Goal: Check status: Check status

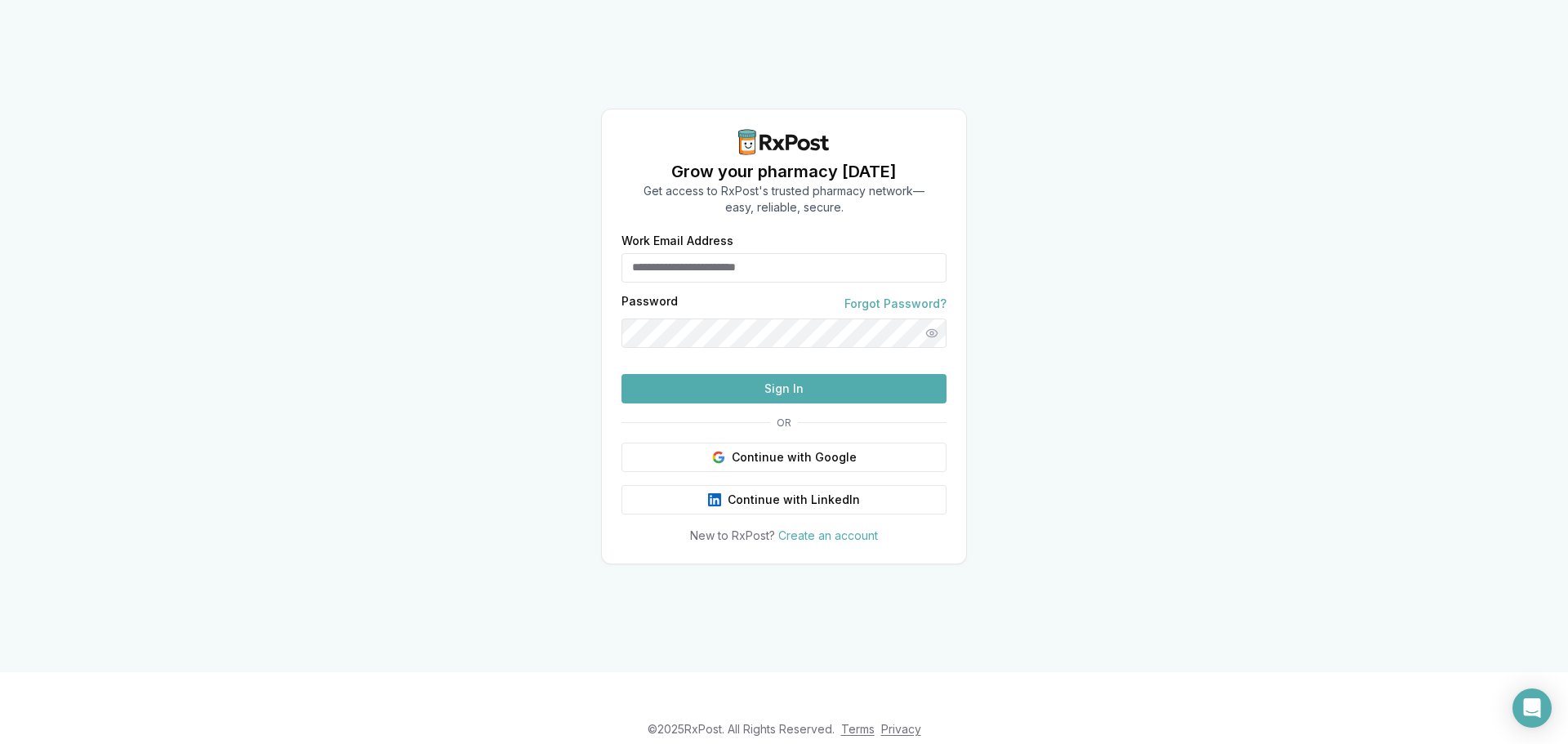
type input "**********"
click at [837, 404] on button "Sign In" at bounding box center [784, 388] width 325 height 29
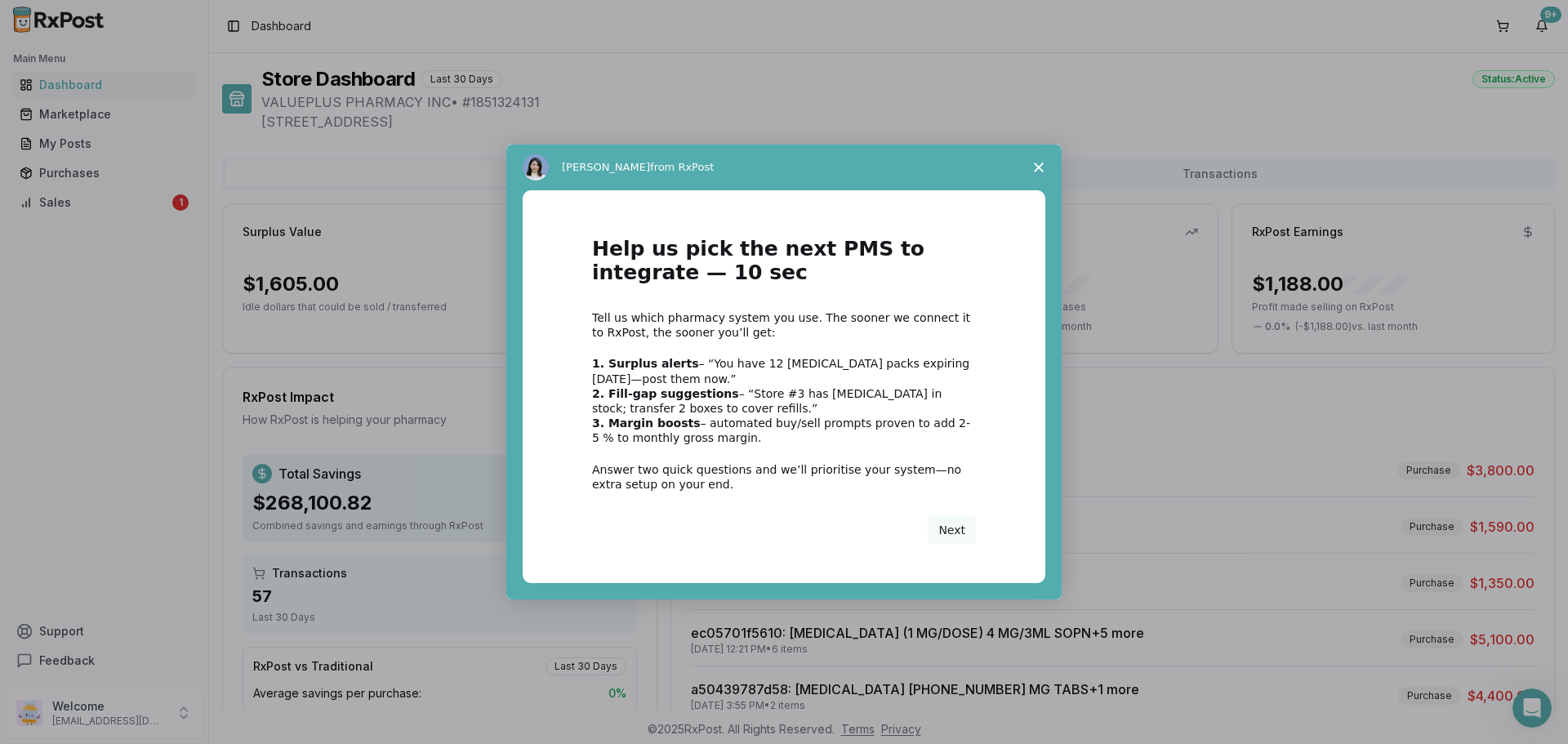
click at [1040, 165] on polygon "Close survey" at bounding box center [1039, 168] width 10 height 10
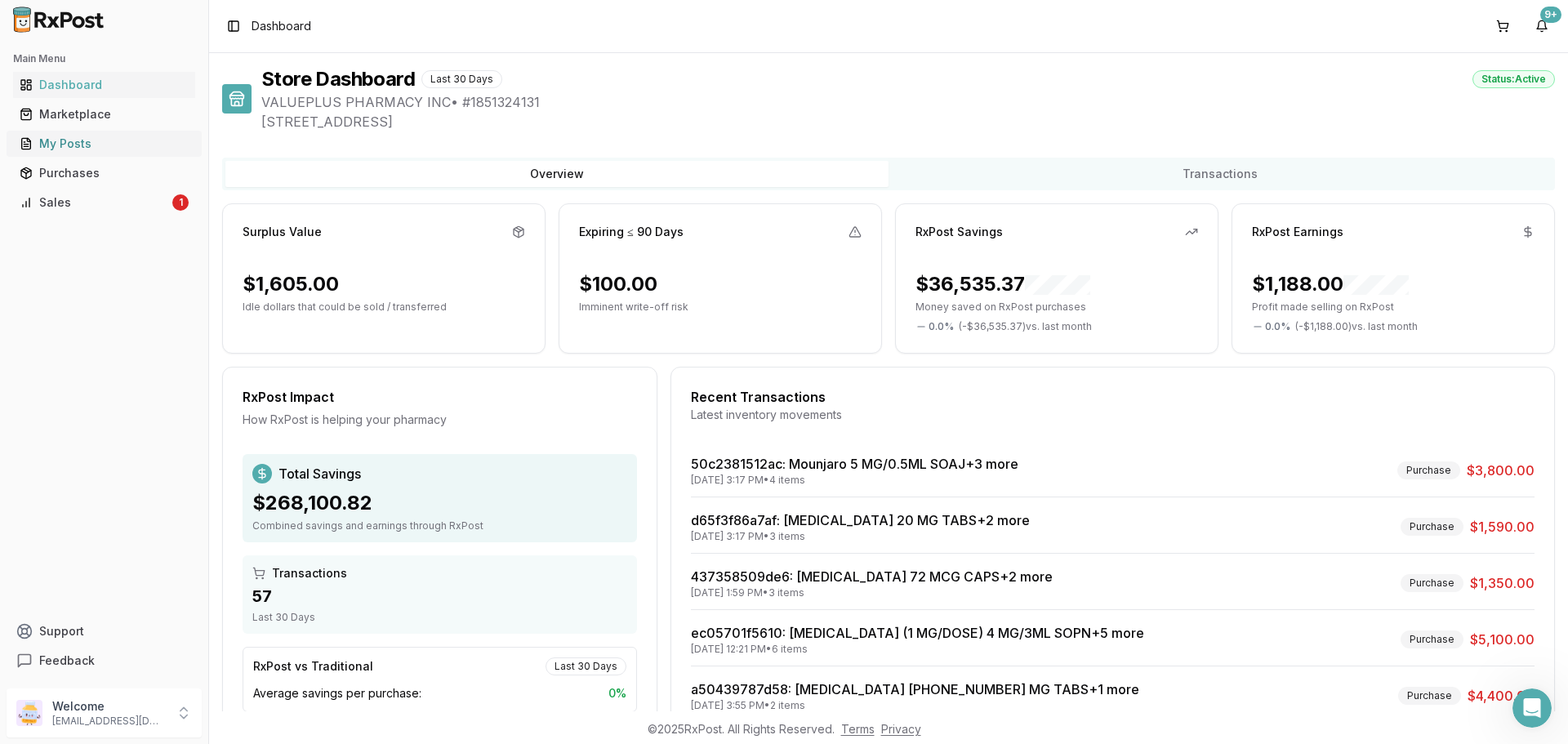
click at [117, 143] on div "My Posts" at bounding box center [104, 143] width 169 height 16
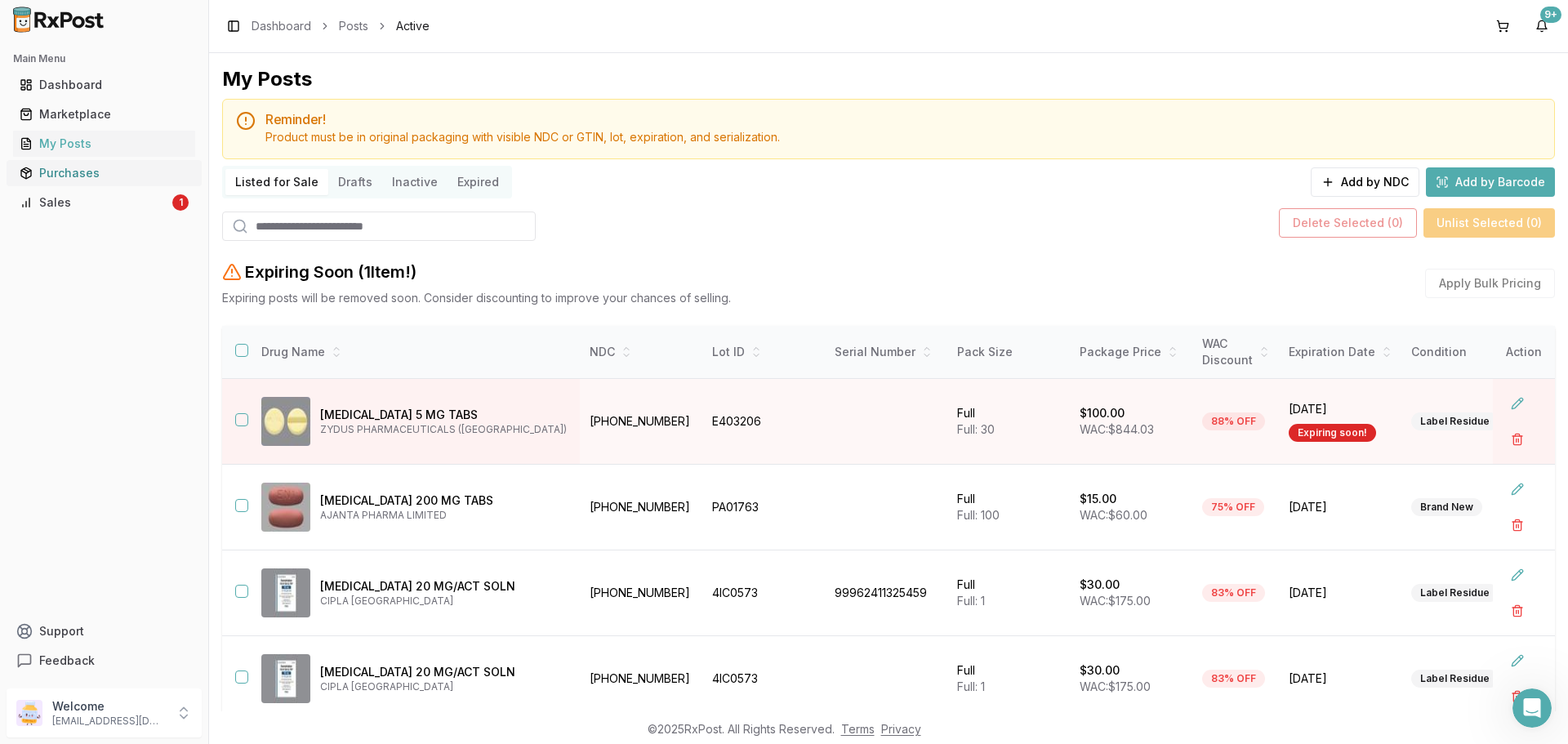
click at [101, 164] on link "Purchases" at bounding box center [104, 173] width 182 height 29
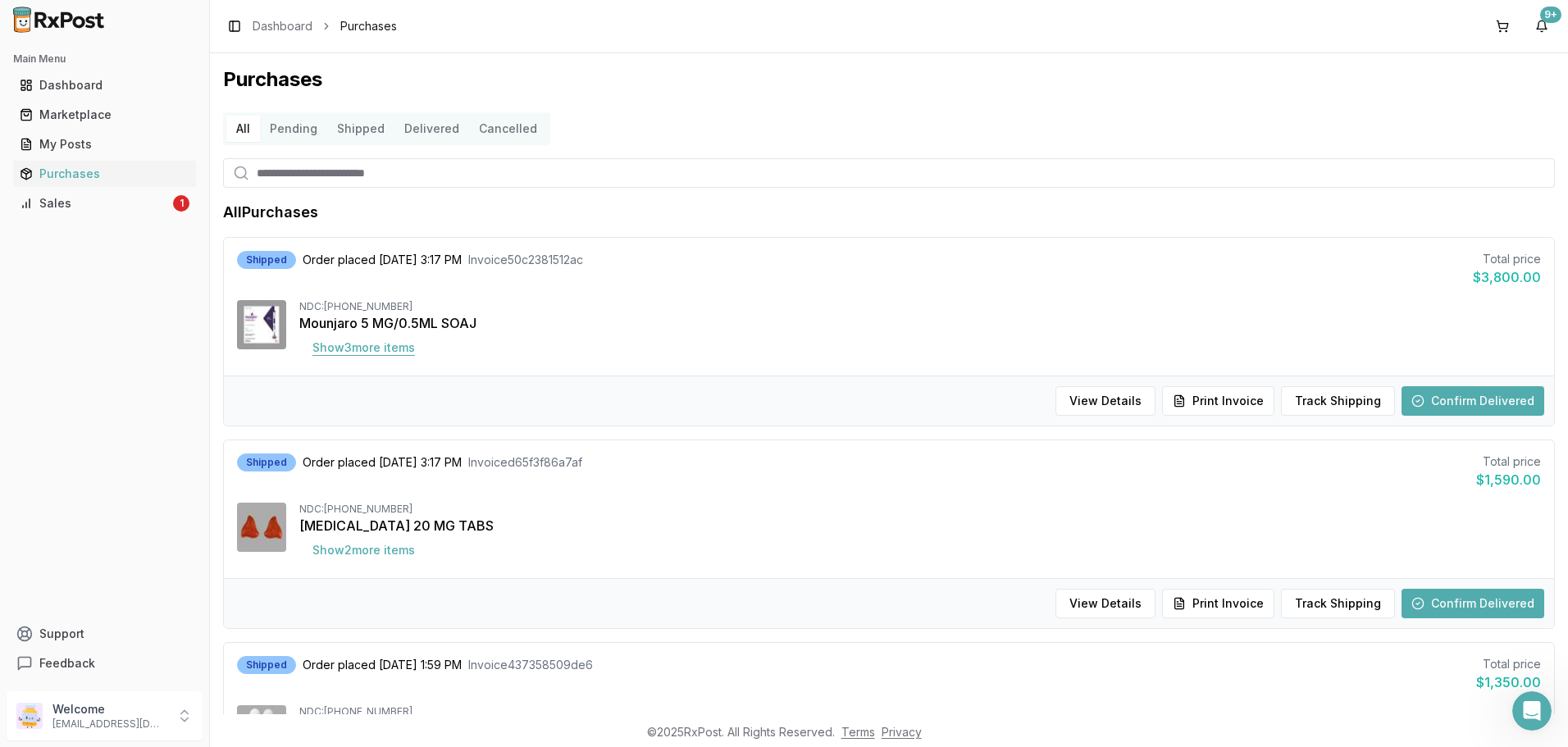
click at [367, 340] on button "Show 3 more item s" at bounding box center [364, 347] width 128 height 29
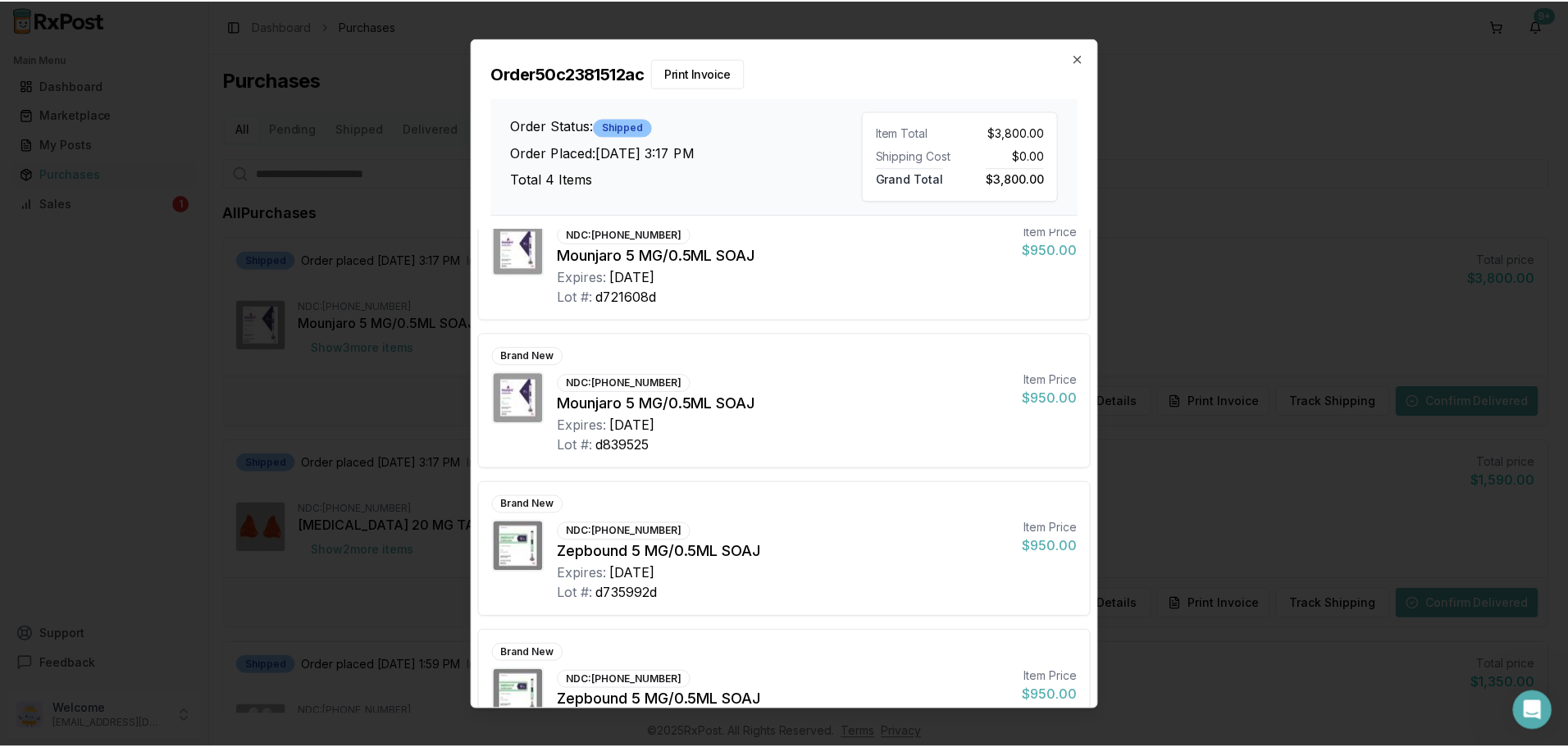
scroll to position [113, 0]
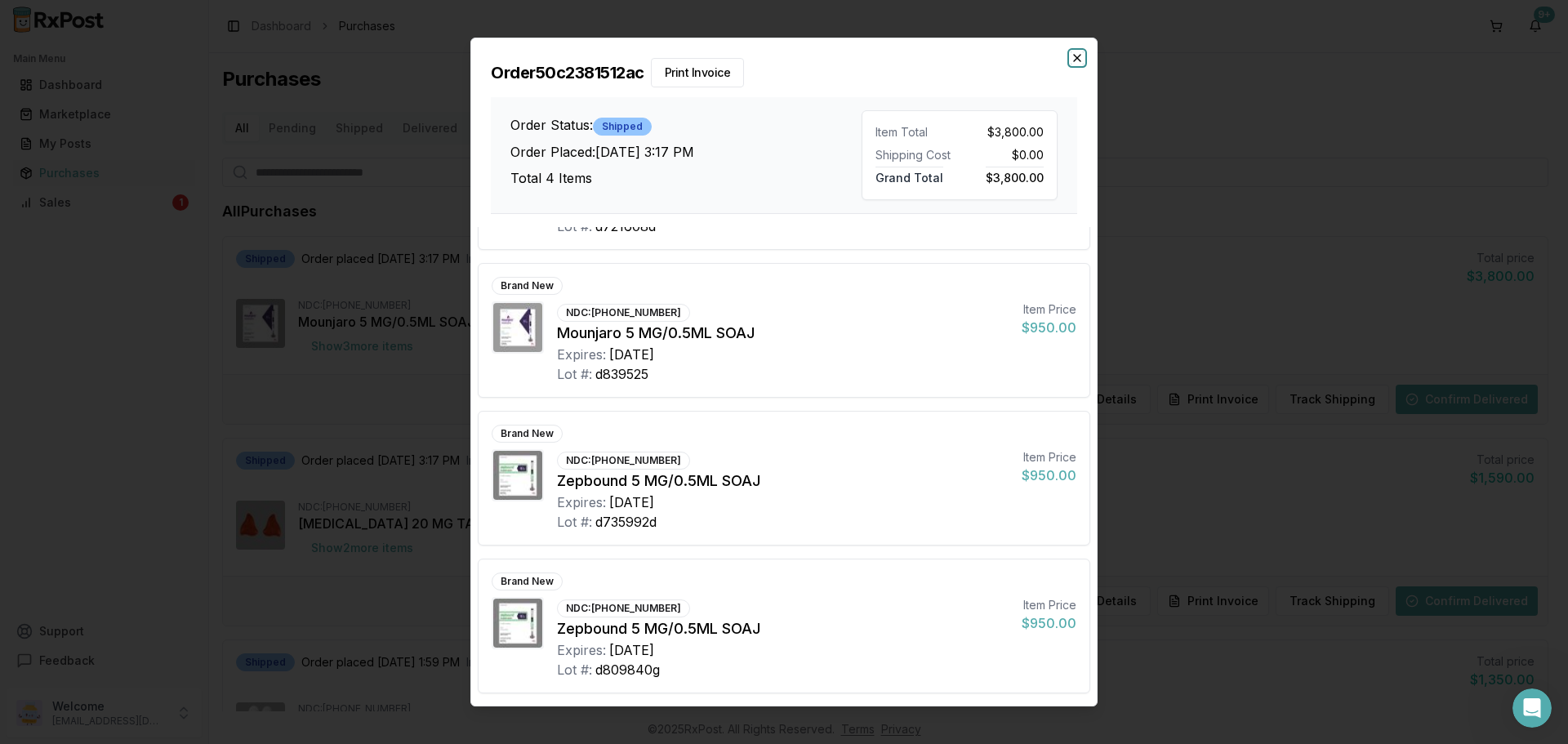
click at [1081, 63] on icon "button" at bounding box center [1077, 57] width 13 height 13
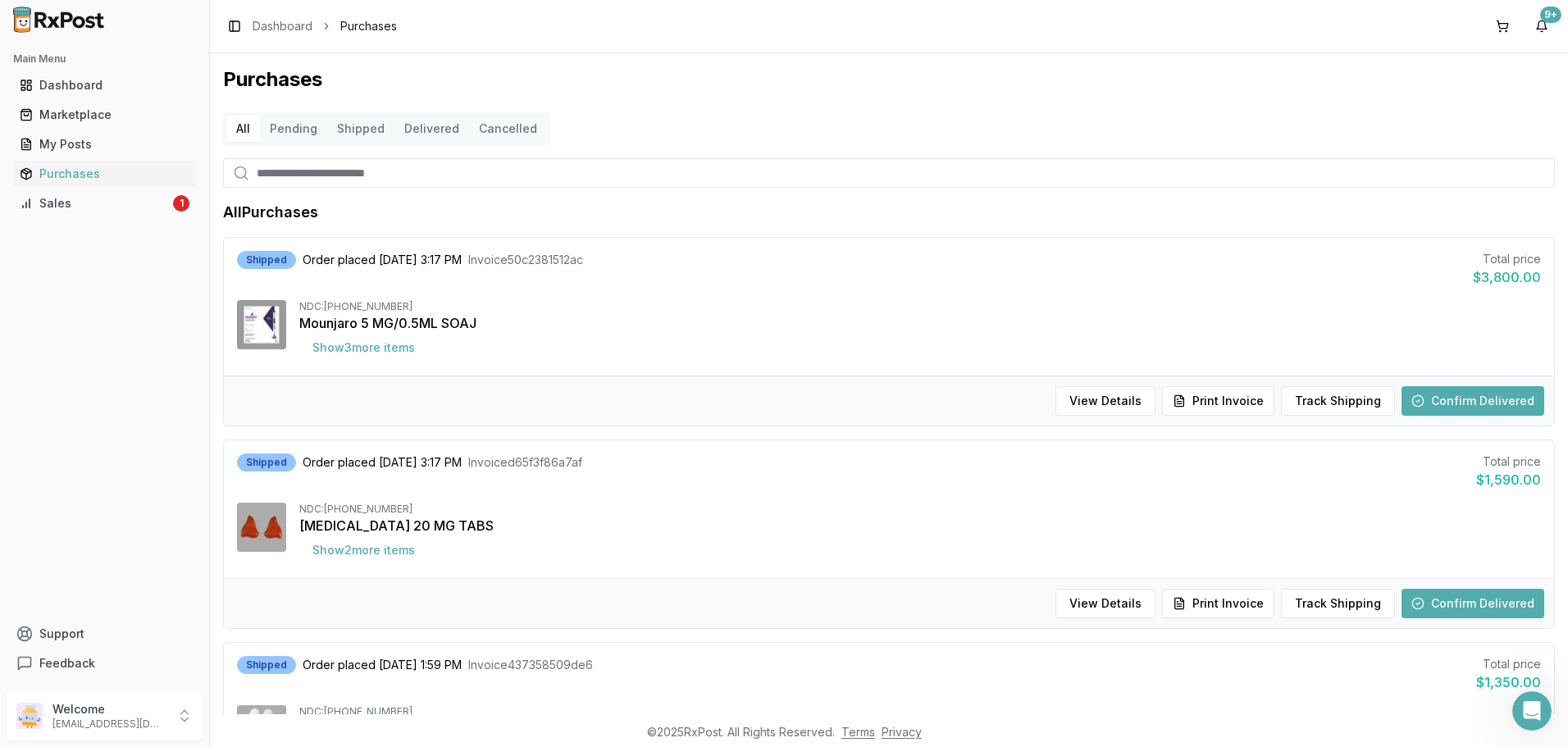
click at [1534, 396] on button "Confirm Delivered" at bounding box center [1473, 401] width 143 height 29
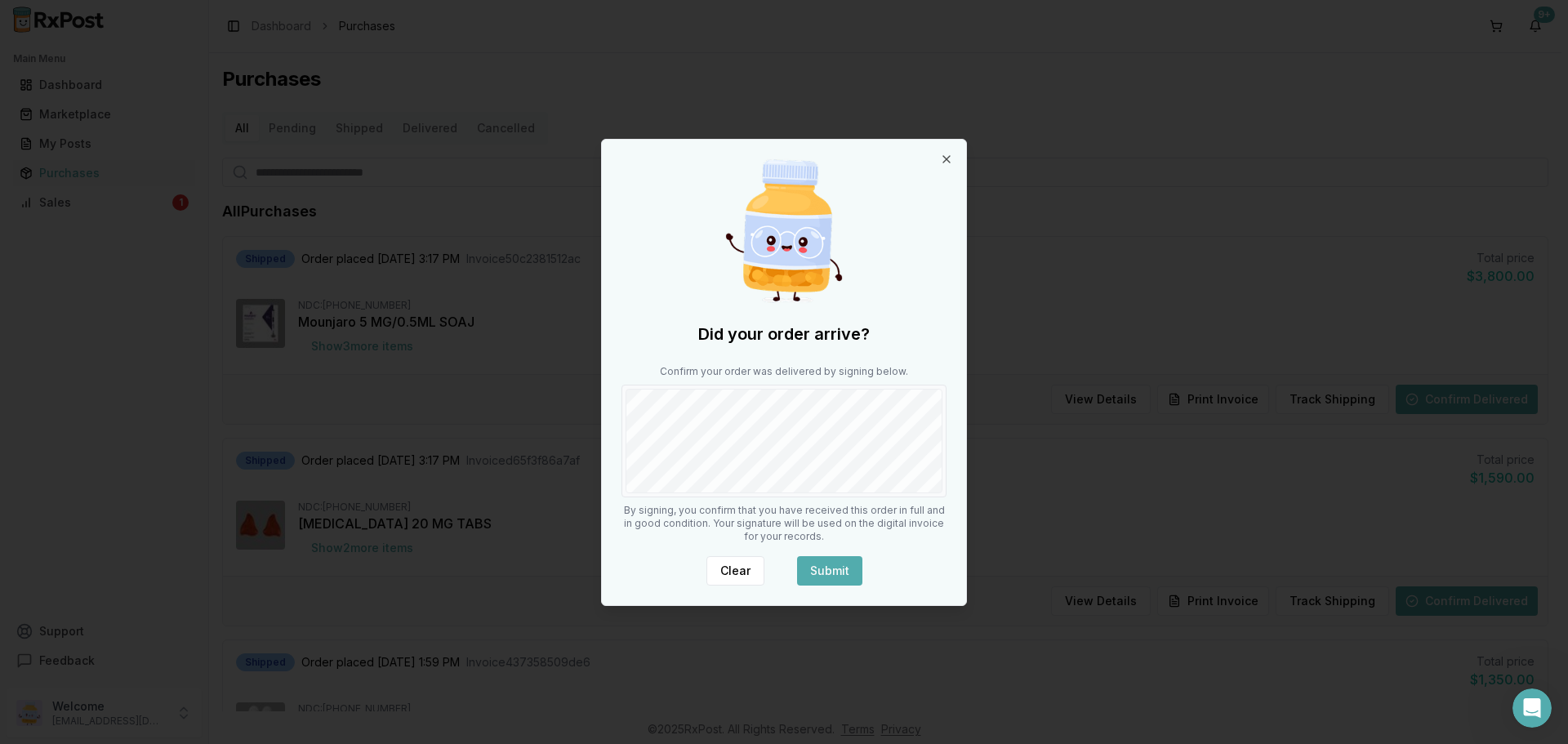
click at [822, 581] on button "Submit" at bounding box center [829, 571] width 65 height 29
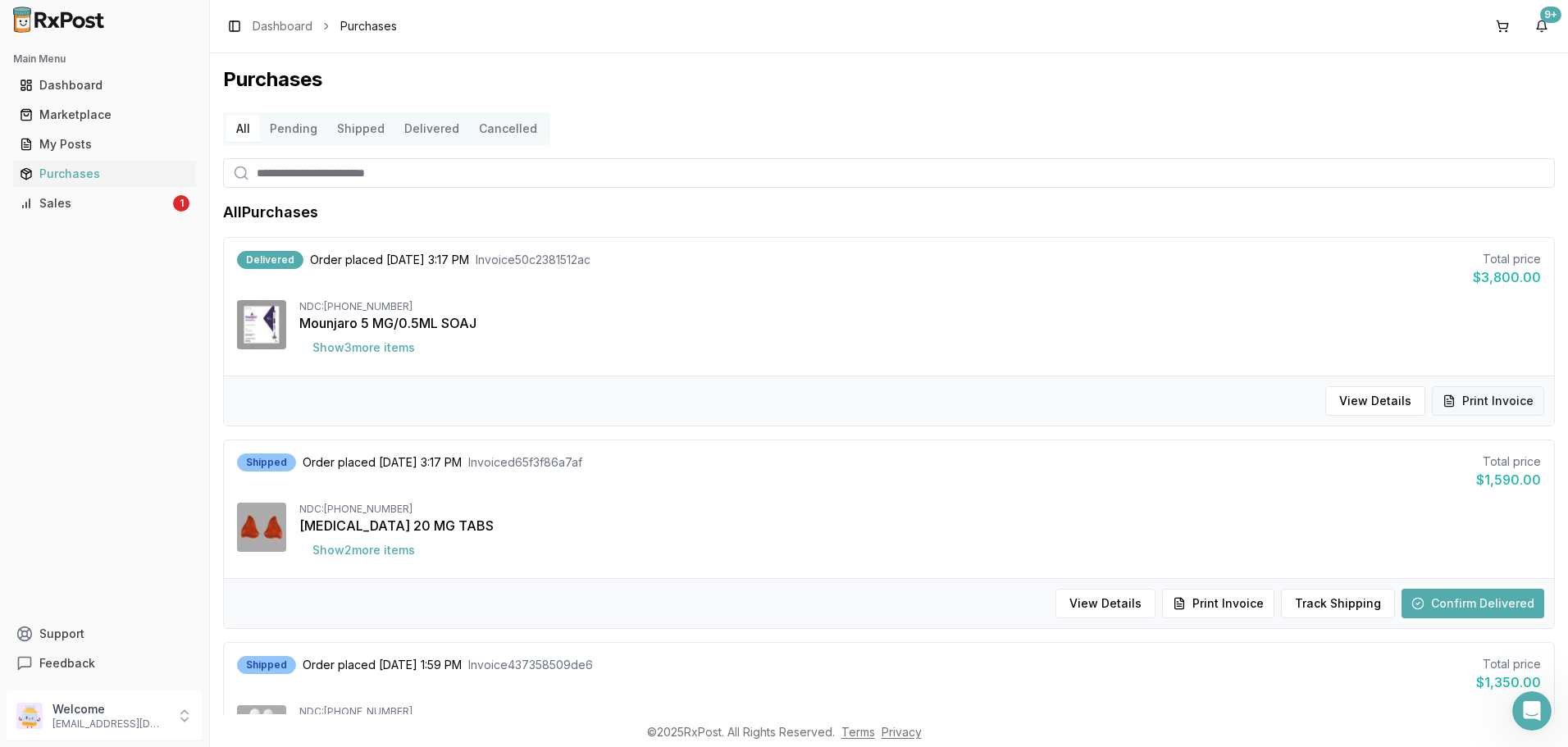
click at [1511, 395] on button "Print Invoice" at bounding box center [1488, 401] width 113 height 29
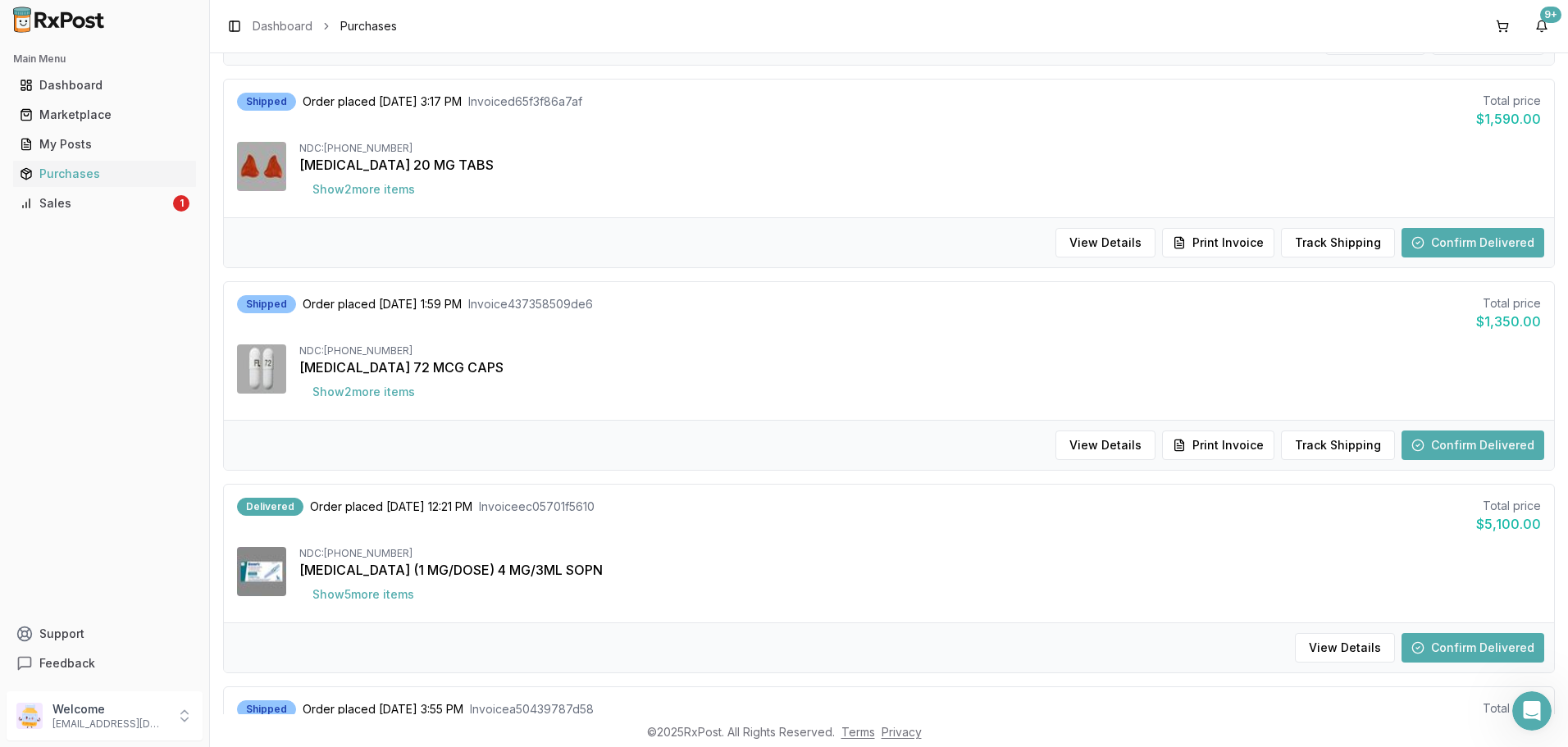
scroll to position [410, 0]
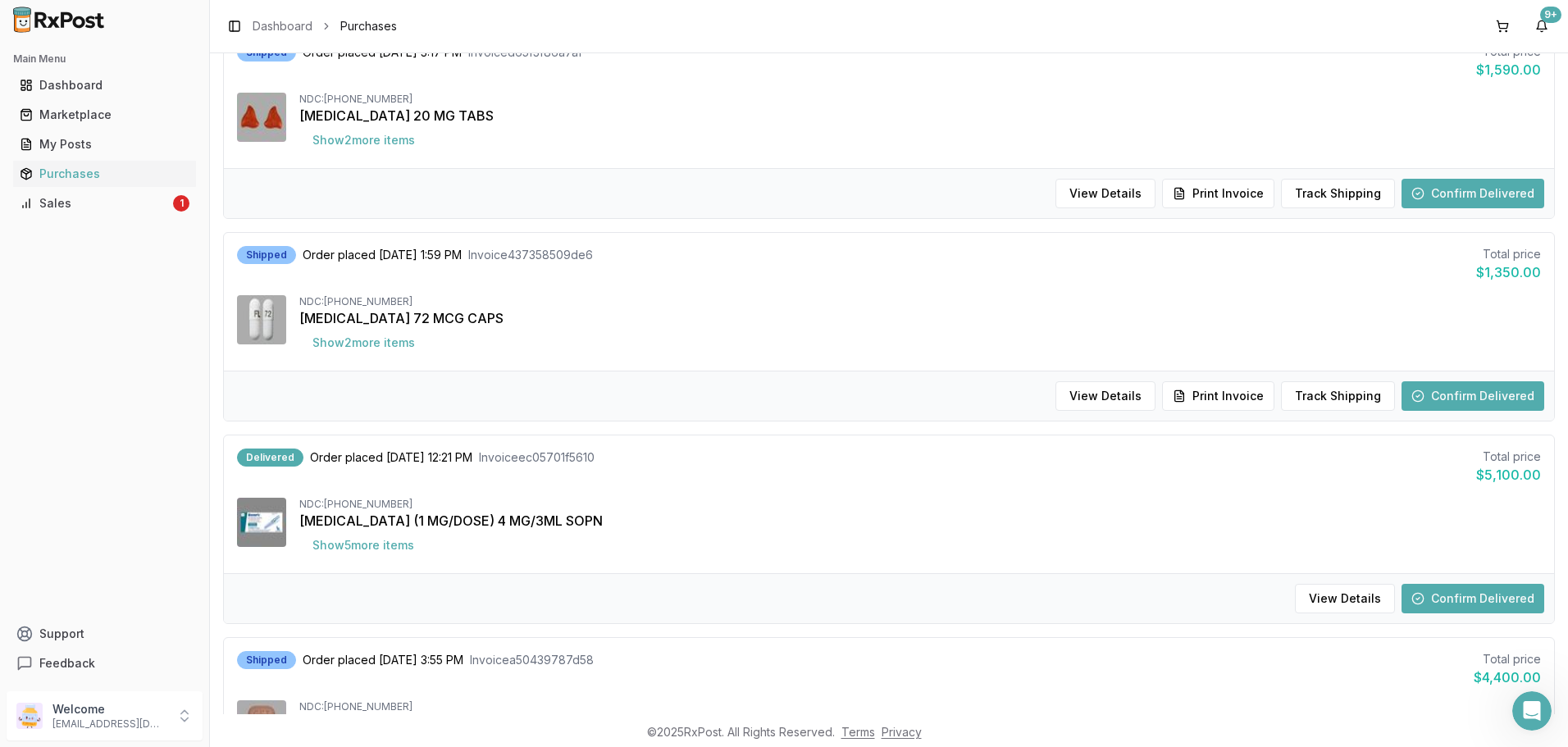
click at [1489, 604] on button "Confirm Delivered" at bounding box center [1473, 598] width 143 height 29
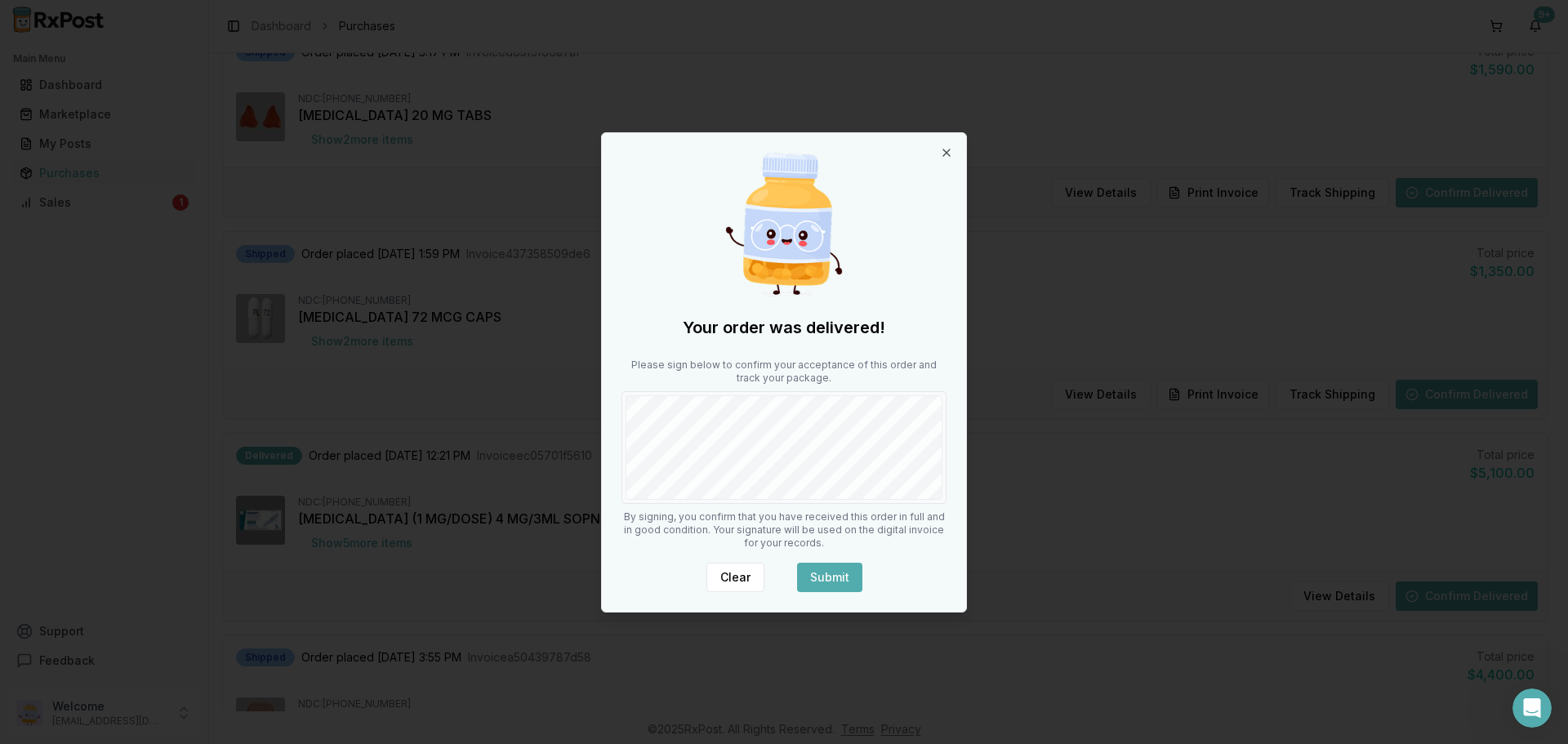
click at [844, 575] on button "Submit" at bounding box center [829, 577] width 65 height 29
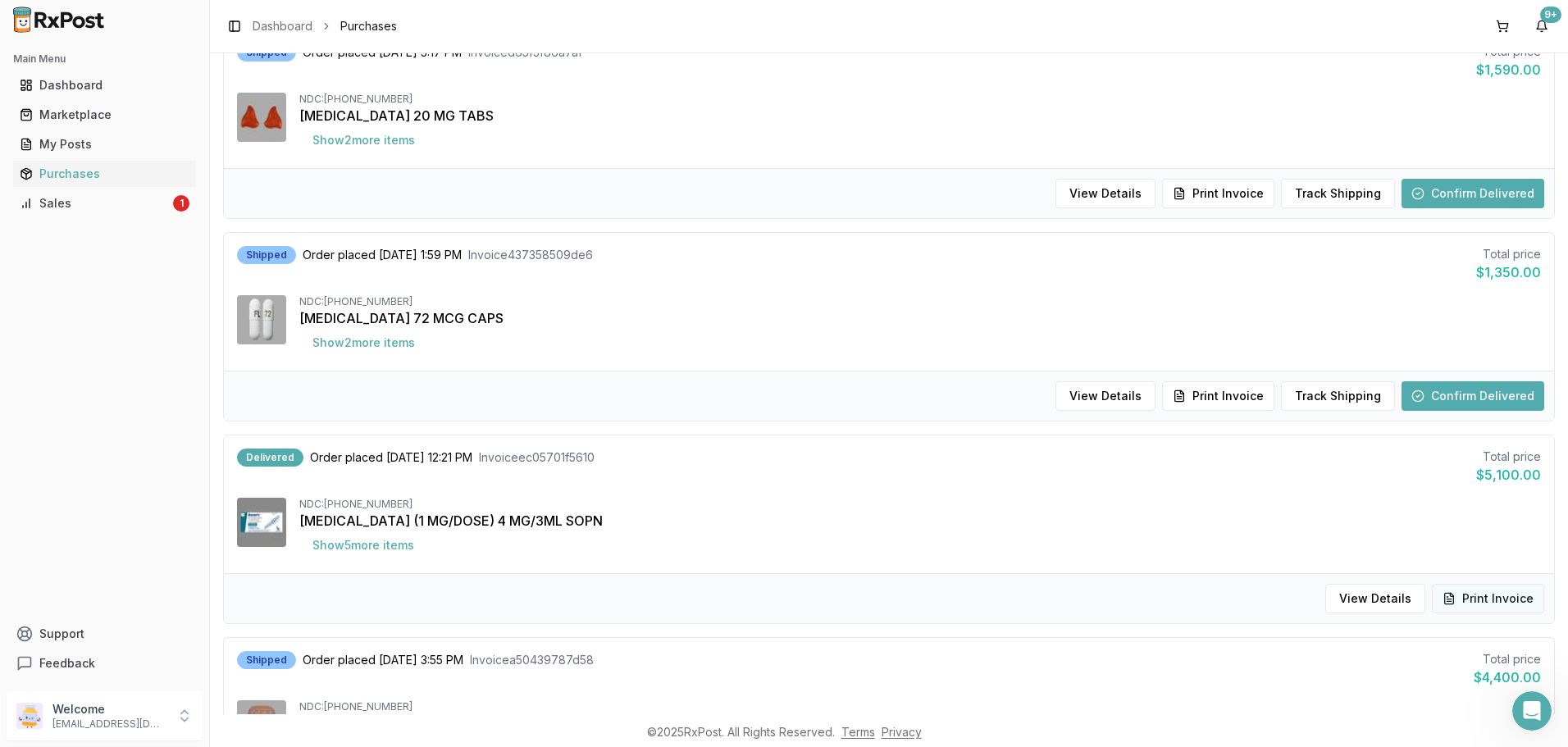
click at [1498, 600] on button "Print Invoice" at bounding box center [1488, 598] width 113 height 29
